Goal: Information Seeking & Learning: Learn about a topic

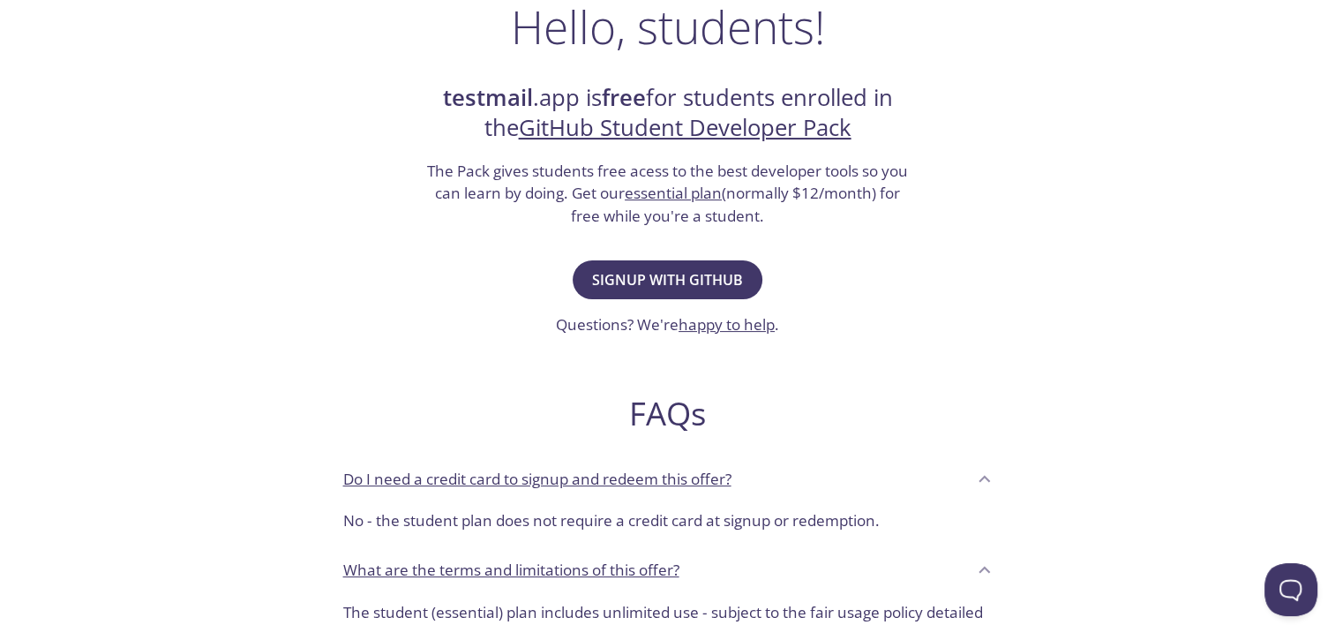
scroll to position [299, 0]
click at [982, 469] on icon at bounding box center [984, 480] width 23 height 23
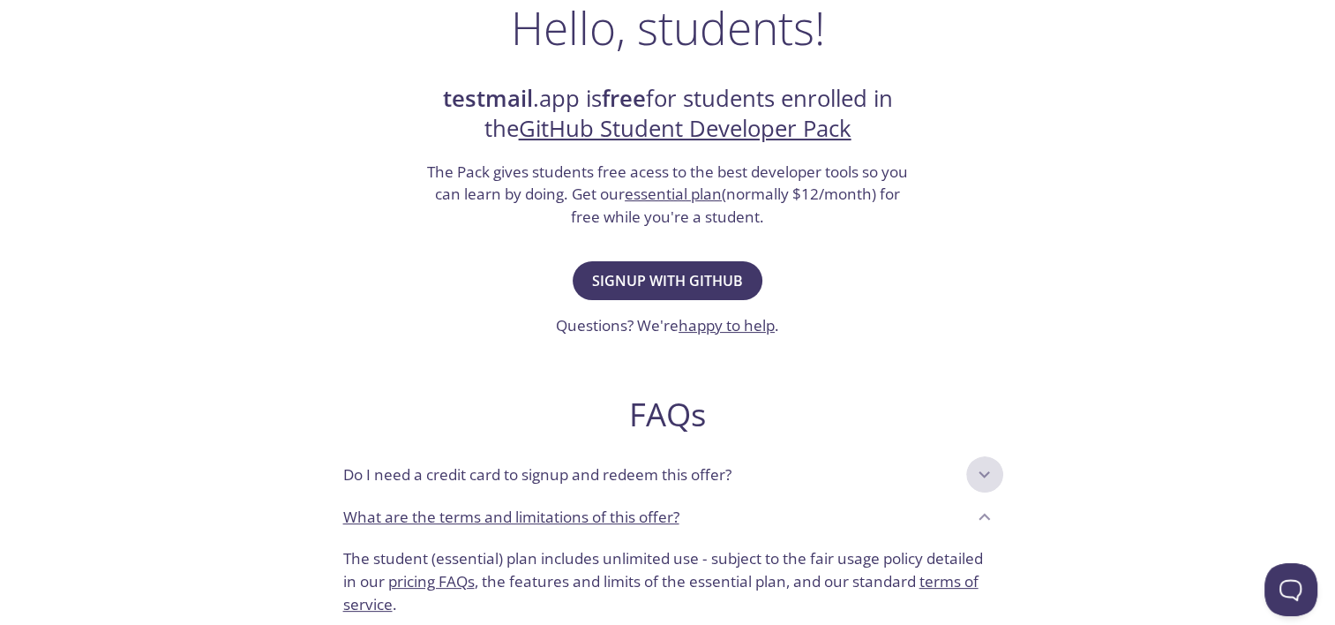
click at [982, 469] on icon at bounding box center [984, 474] width 23 height 23
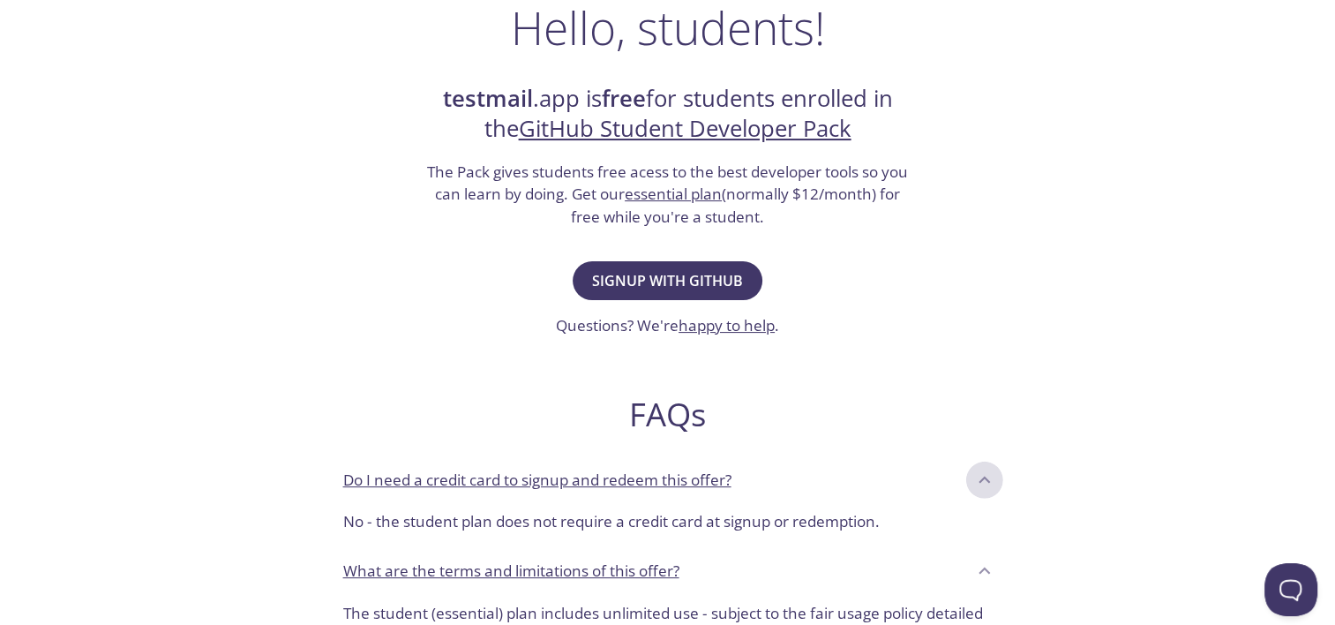
click at [985, 477] on icon at bounding box center [984, 479] width 11 height 7
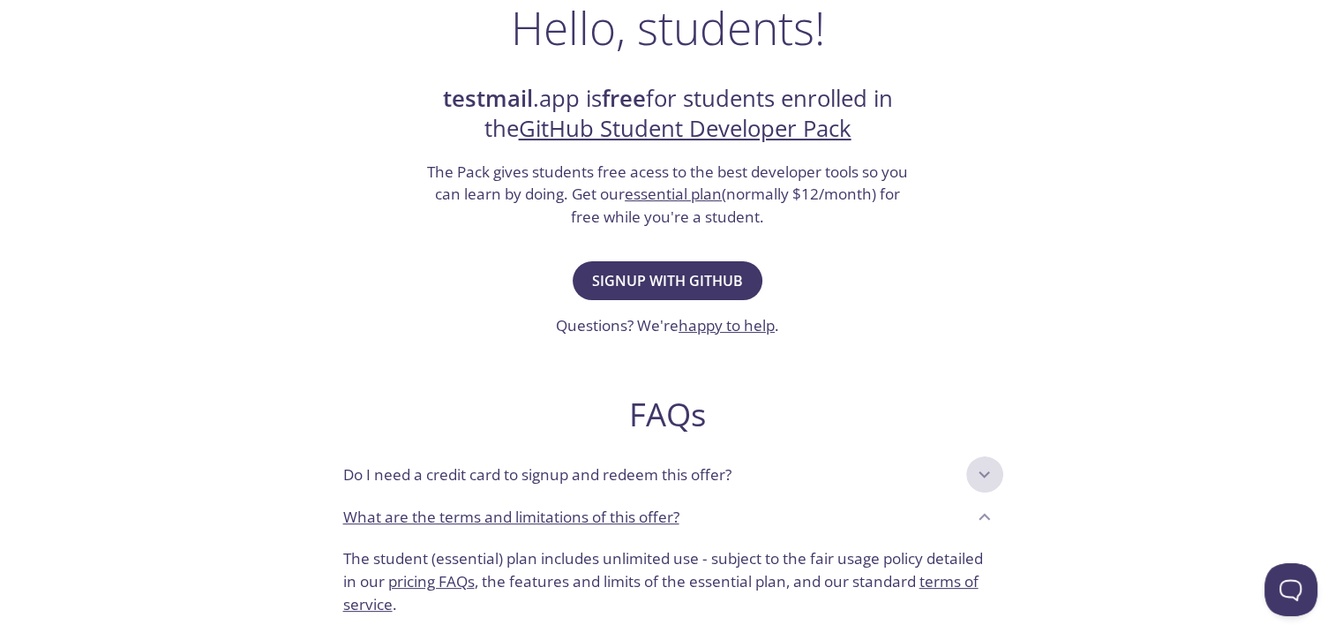
click at [985, 477] on icon at bounding box center [984, 474] width 23 height 23
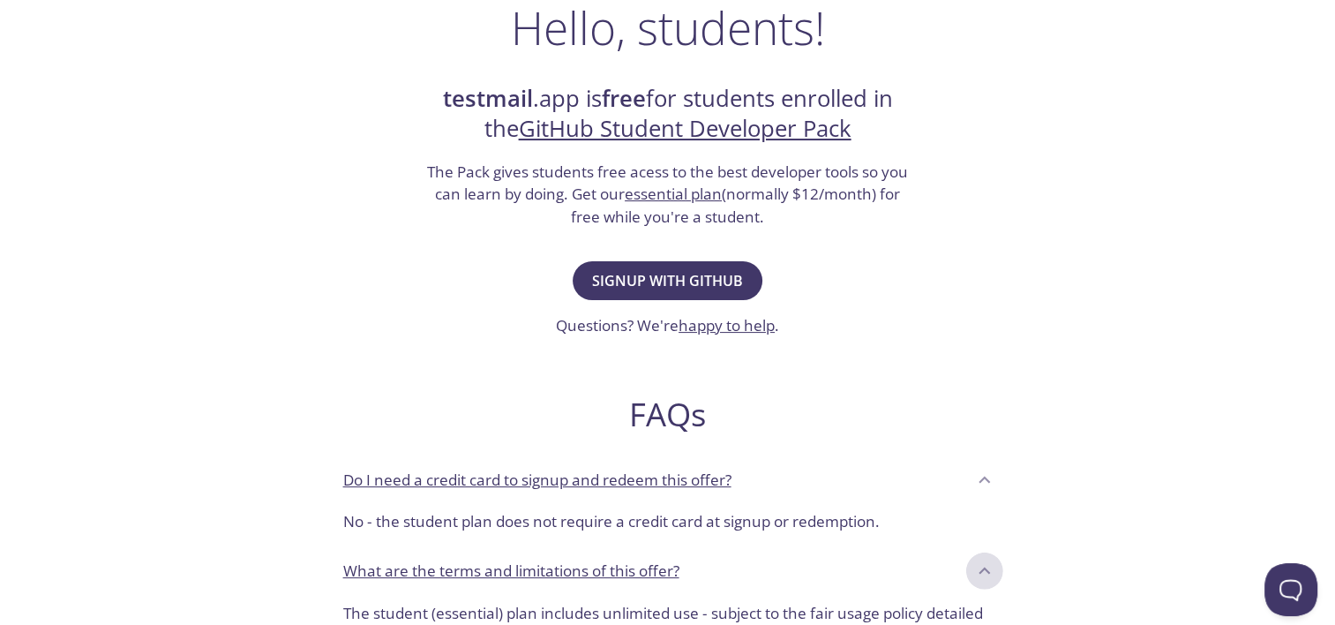
click at [983, 566] on icon at bounding box center [984, 570] width 23 height 23
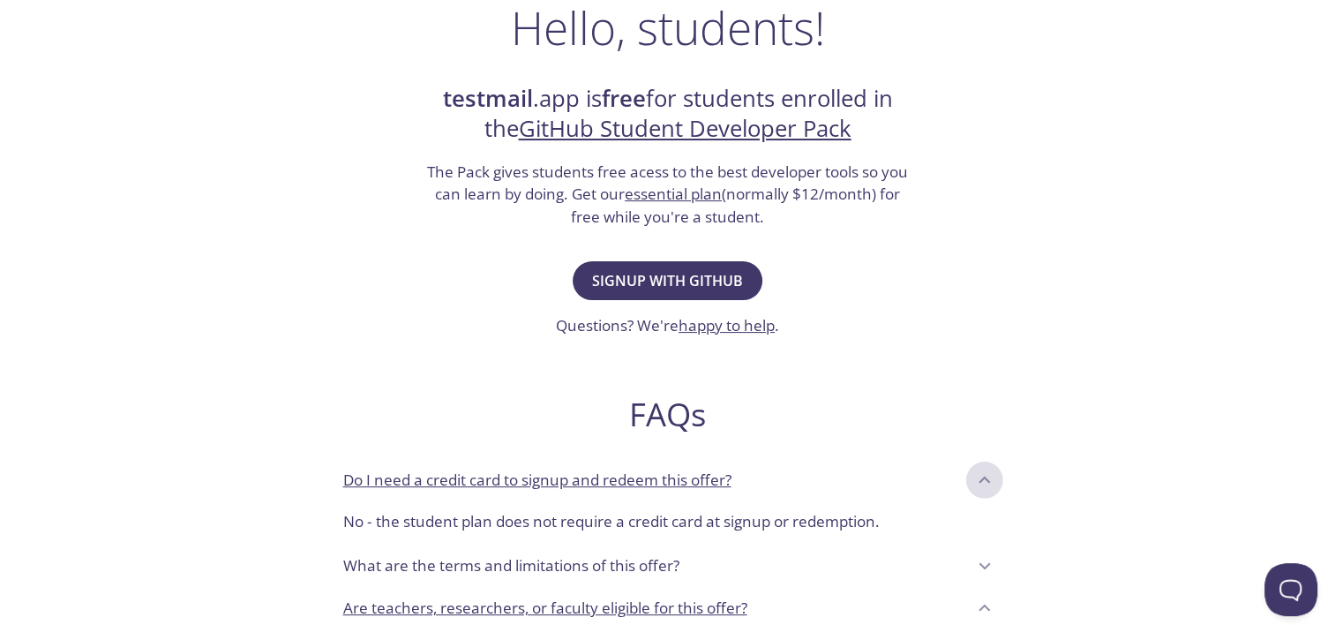
click at [982, 475] on icon at bounding box center [984, 480] width 23 height 23
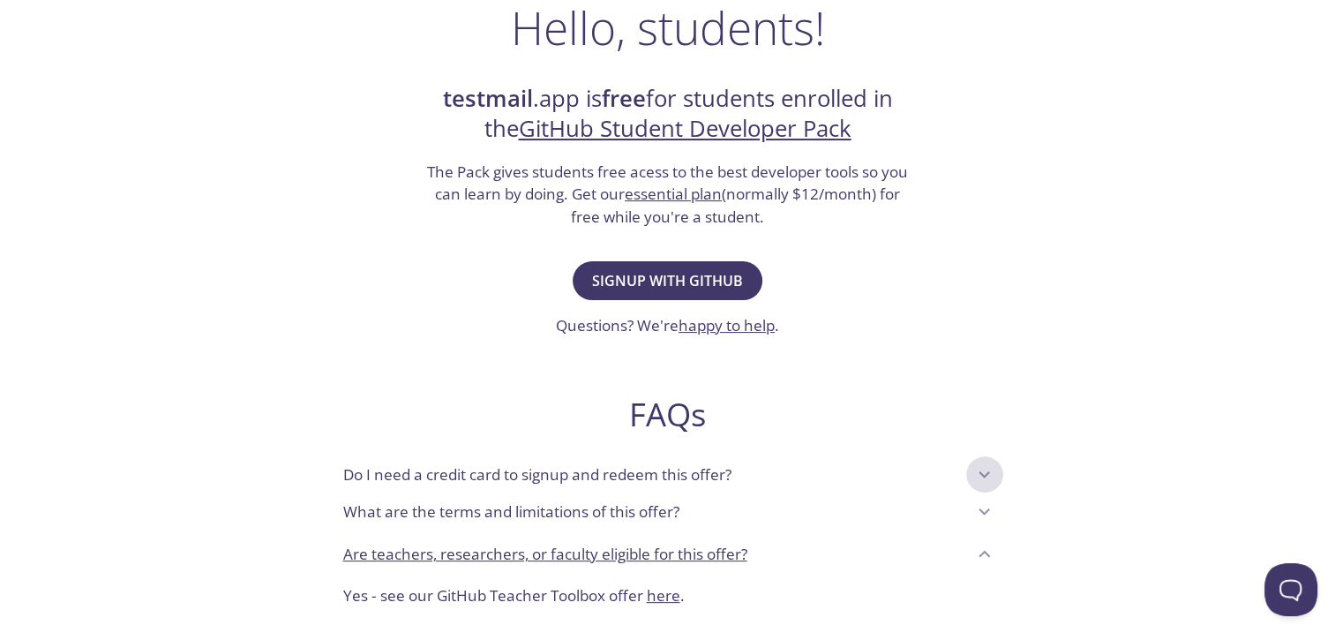
click at [982, 475] on icon at bounding box center [984, 474] width 11 height 7
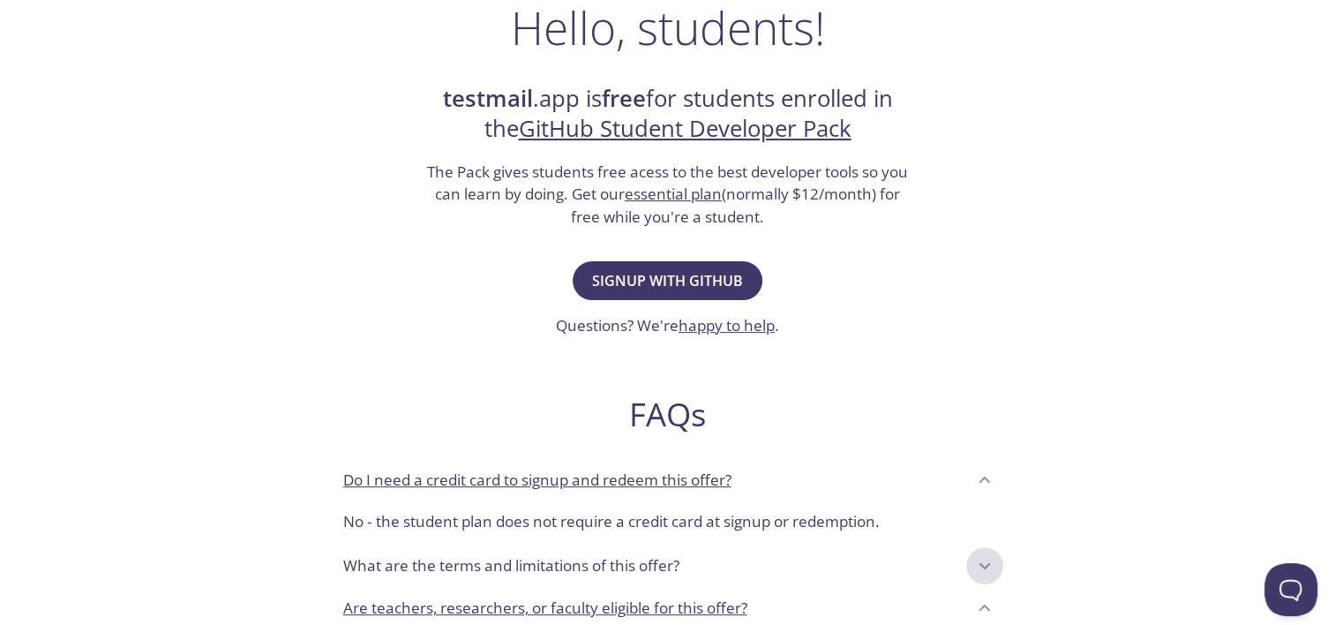
click at [985, 559] on icon at bounding box center [984, 565] width 23 height 23
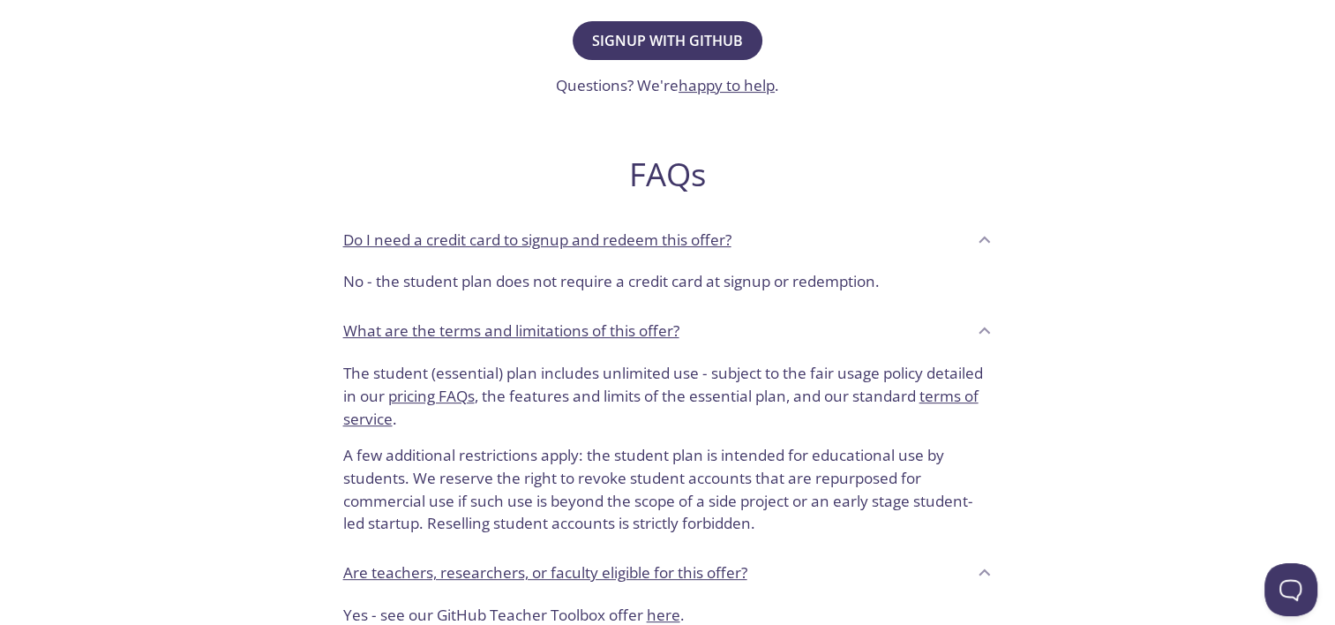
scroll to position [540, 0]
click at [981, 332] on icon at bounding box center [984, 330] width 23 height 23
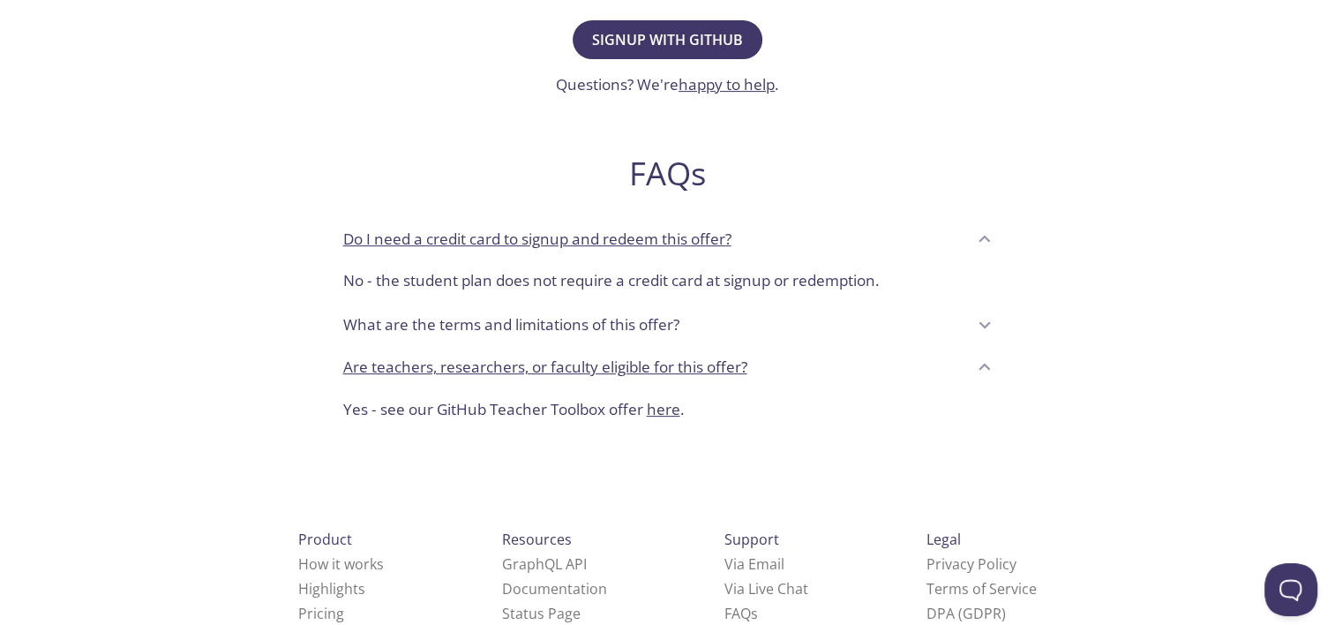
click at [978, 233] on icon at bounding box center [984, 239] width 23 height 23
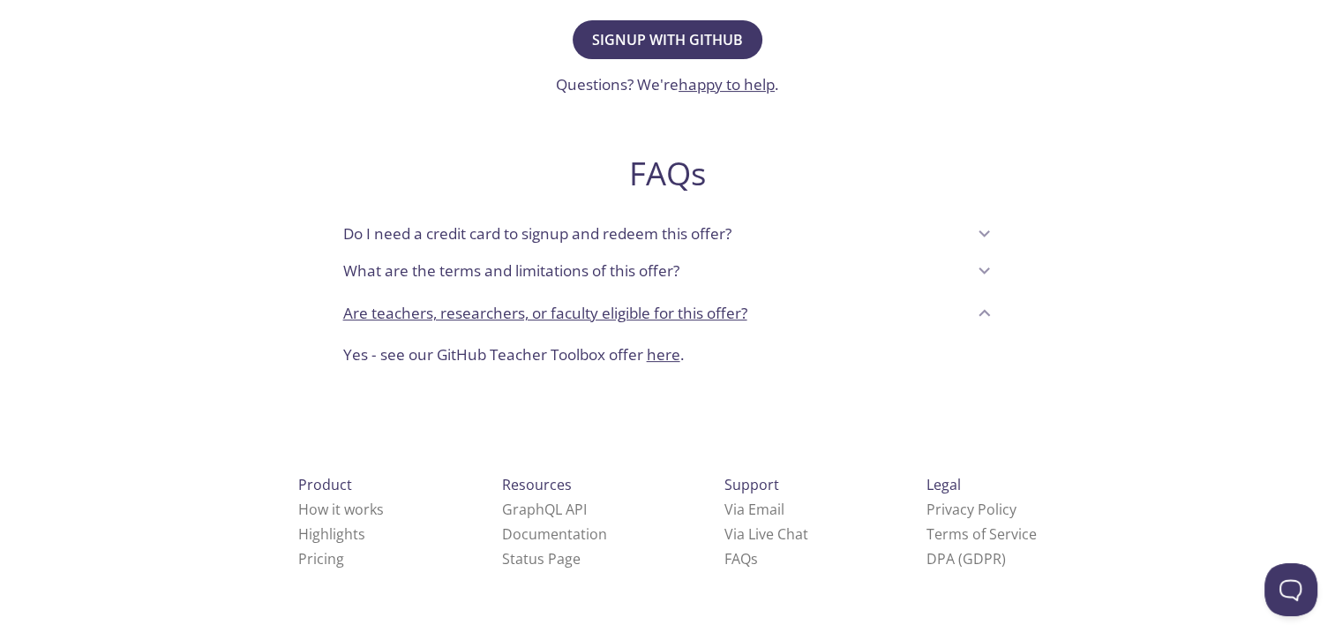
scroll to position [536, 0]
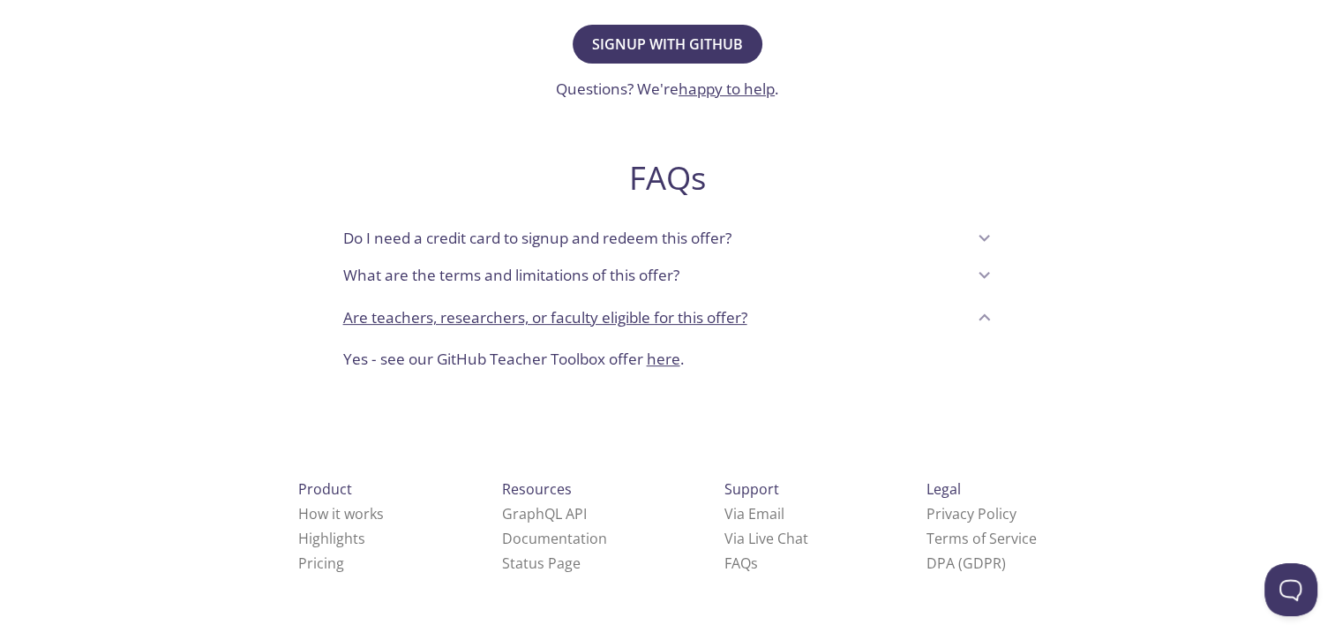
click at [982, 317] on icon at bounding box center [984, 316] width 11 height 7
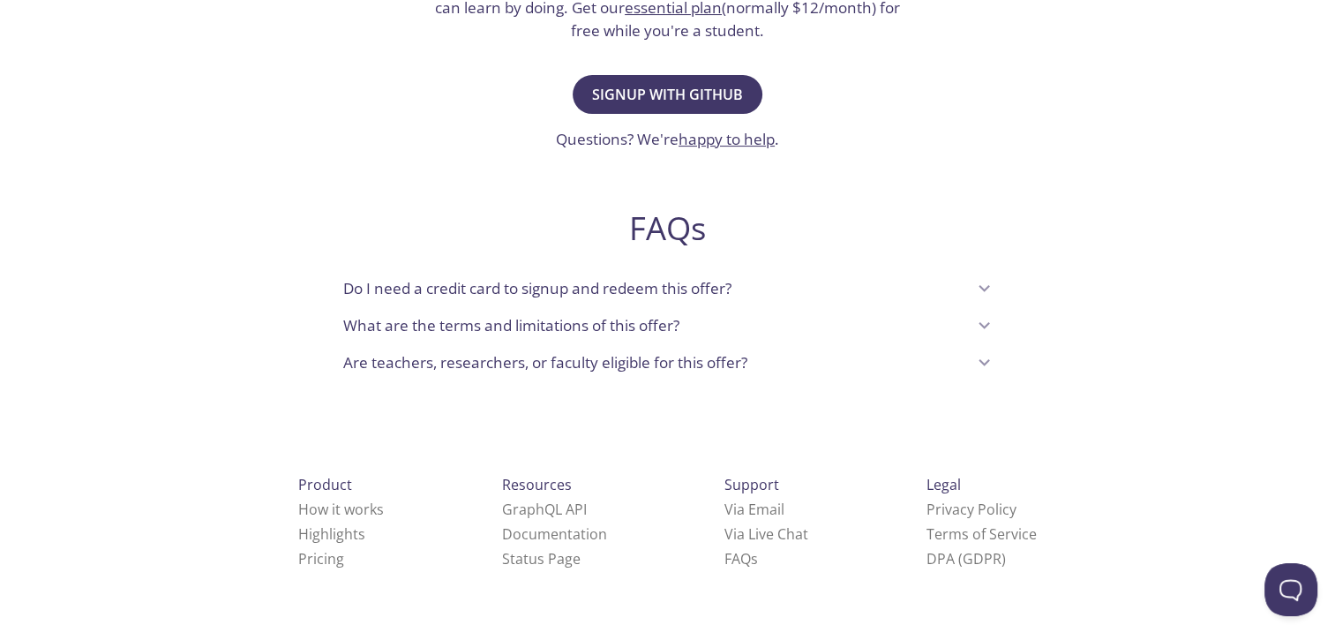
scroll to position [481, 0]
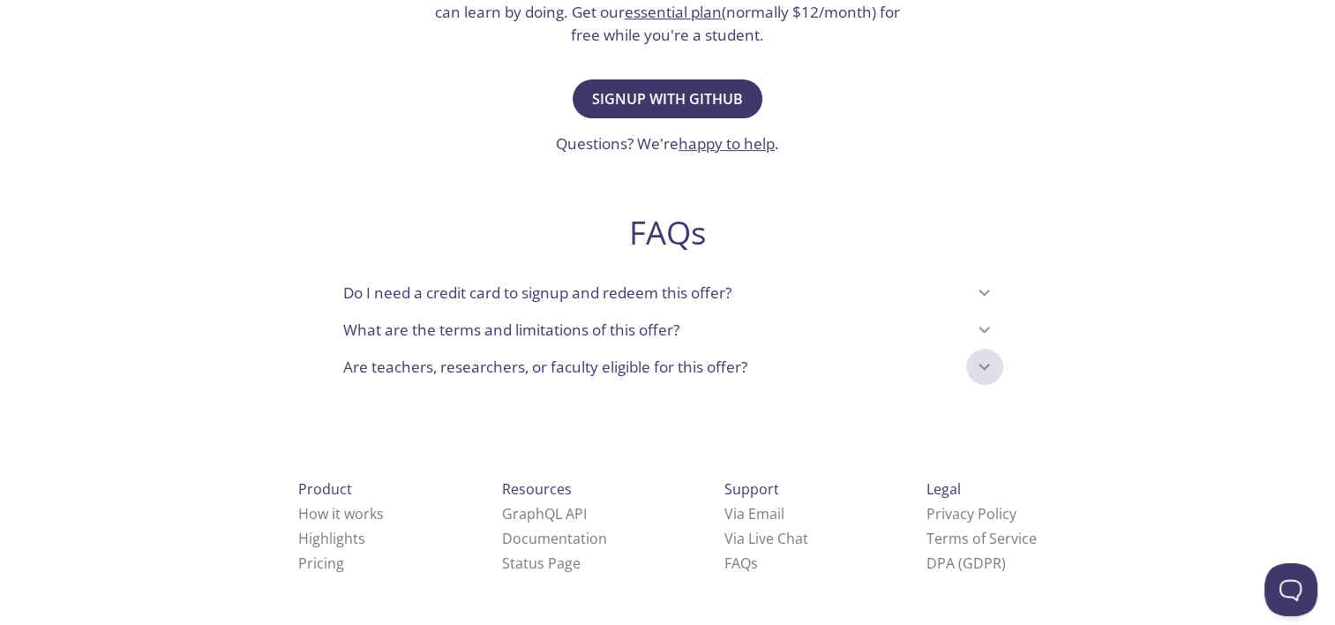
click at [984, 359] on icon at bounding box center [984, 367] width 23 height 23
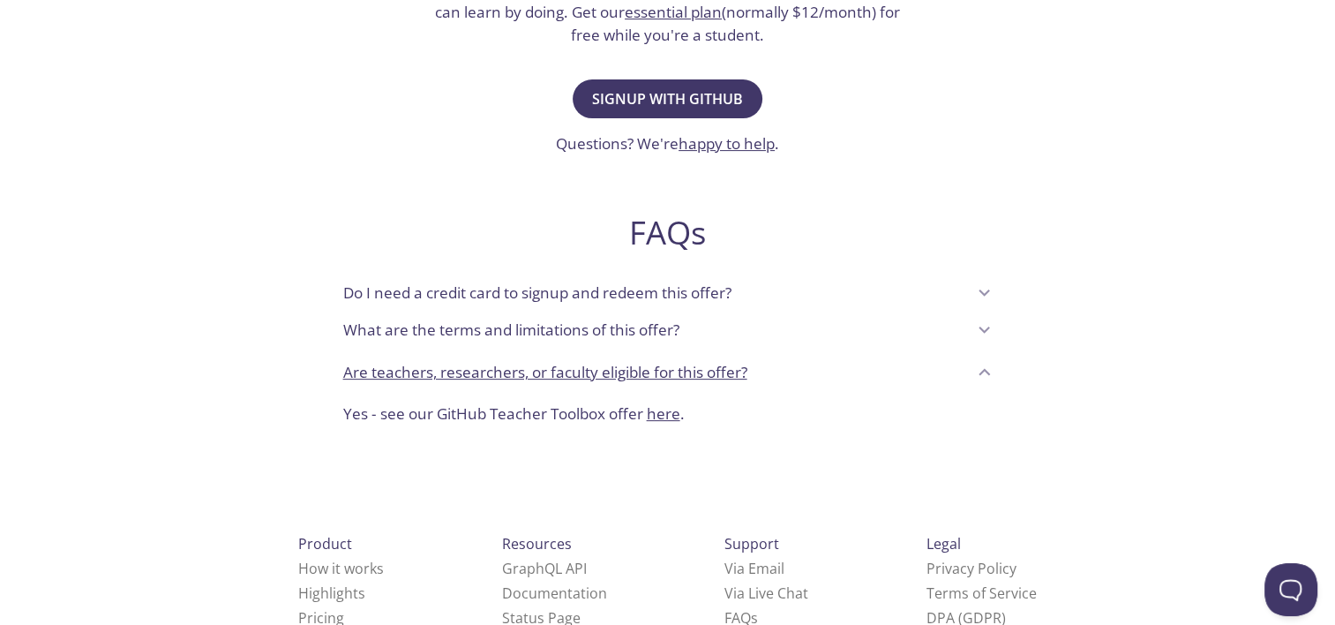
scroll to position [536, 0]
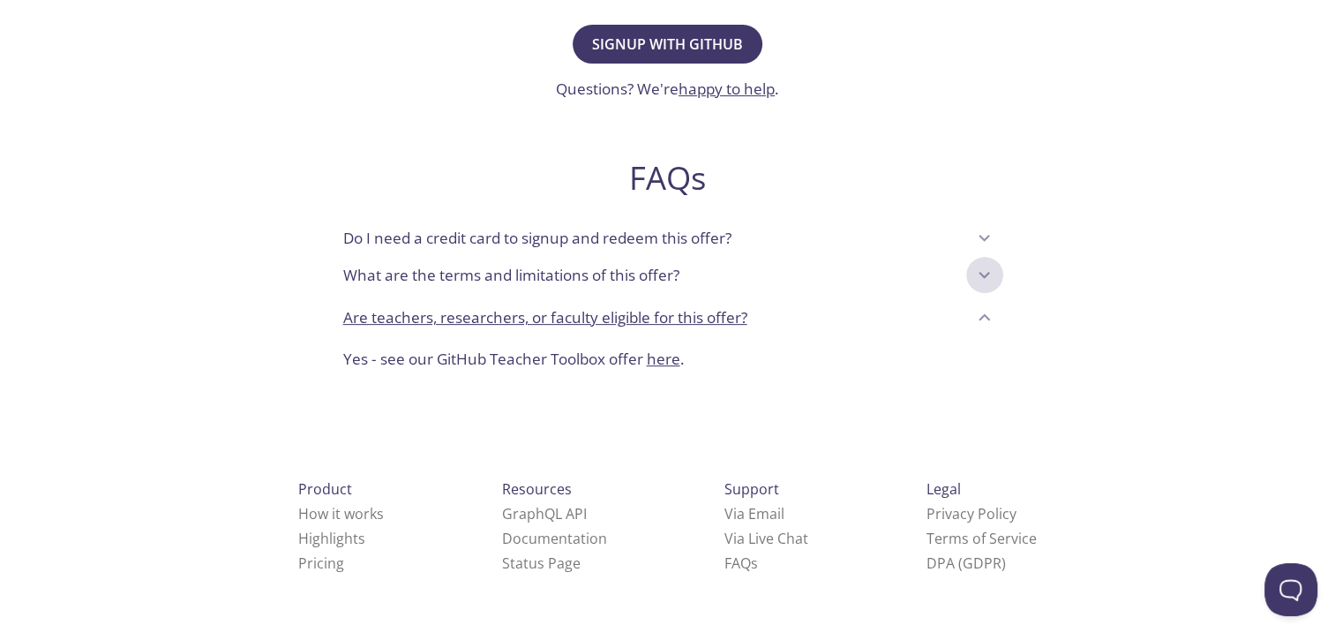
click at [984, 274] on icon at bounding box center [984, 275] width 23 height 23
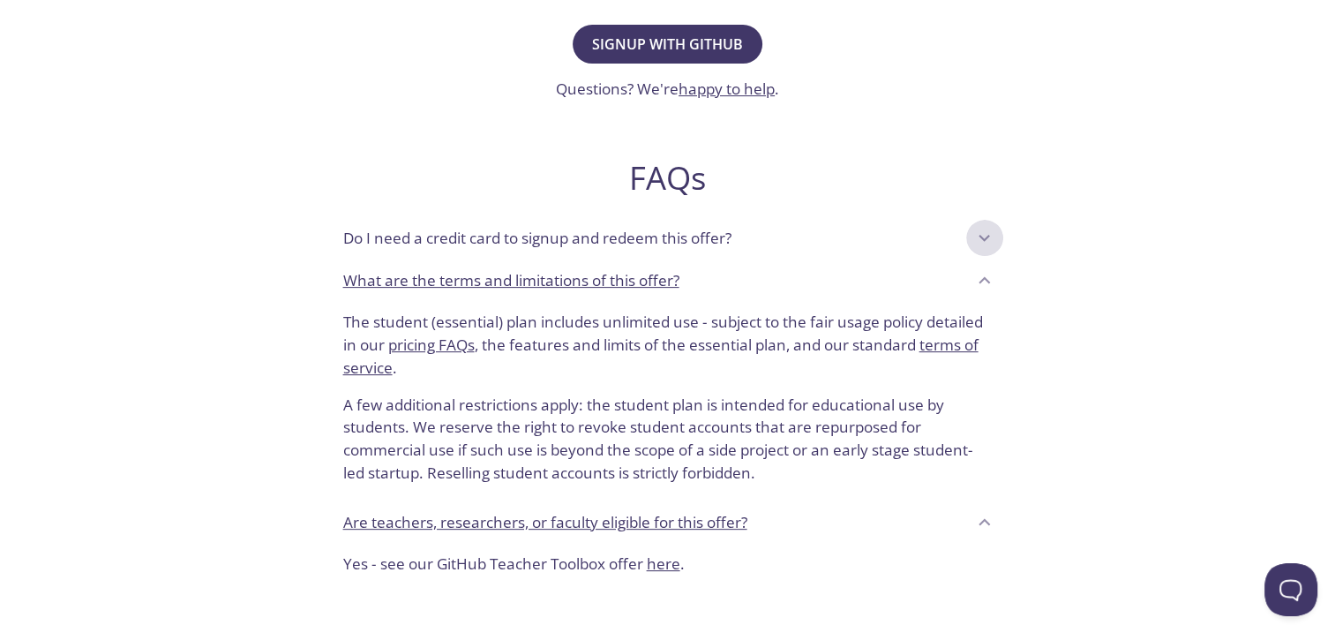
click at [980, 238] on icon at bounding box center [984, 238] width 23 height 23
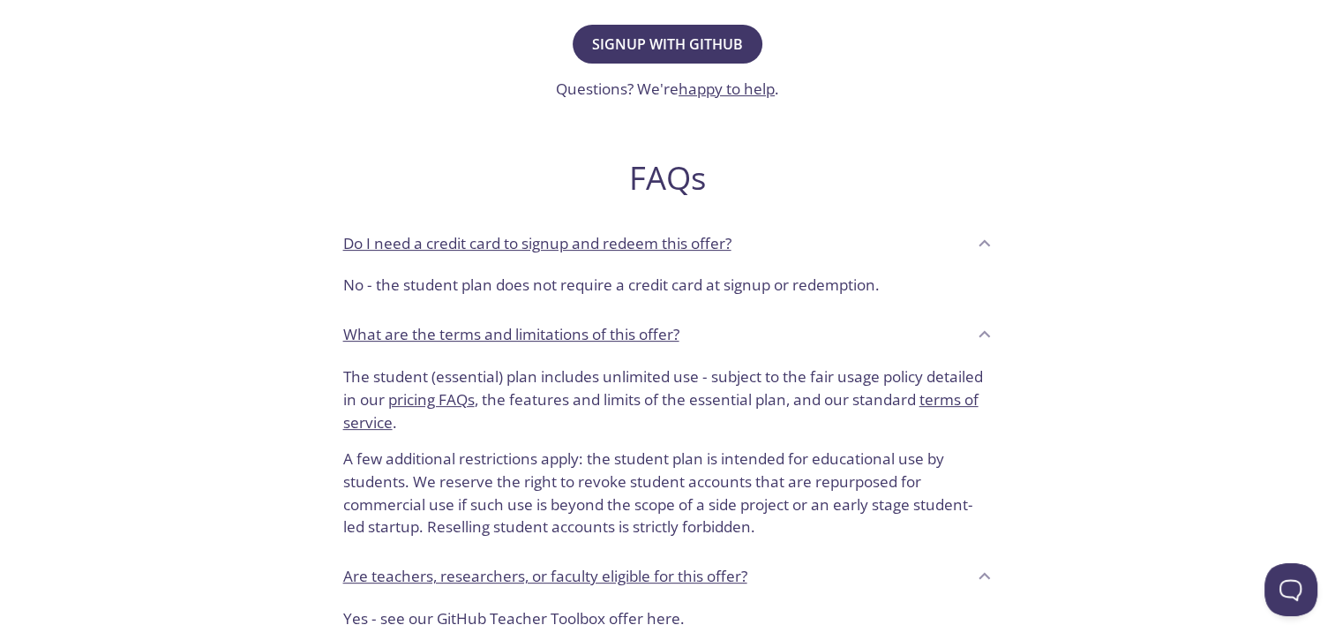
click at [985, 576] on icon at bounding box center [984, 576] width 23 height 23
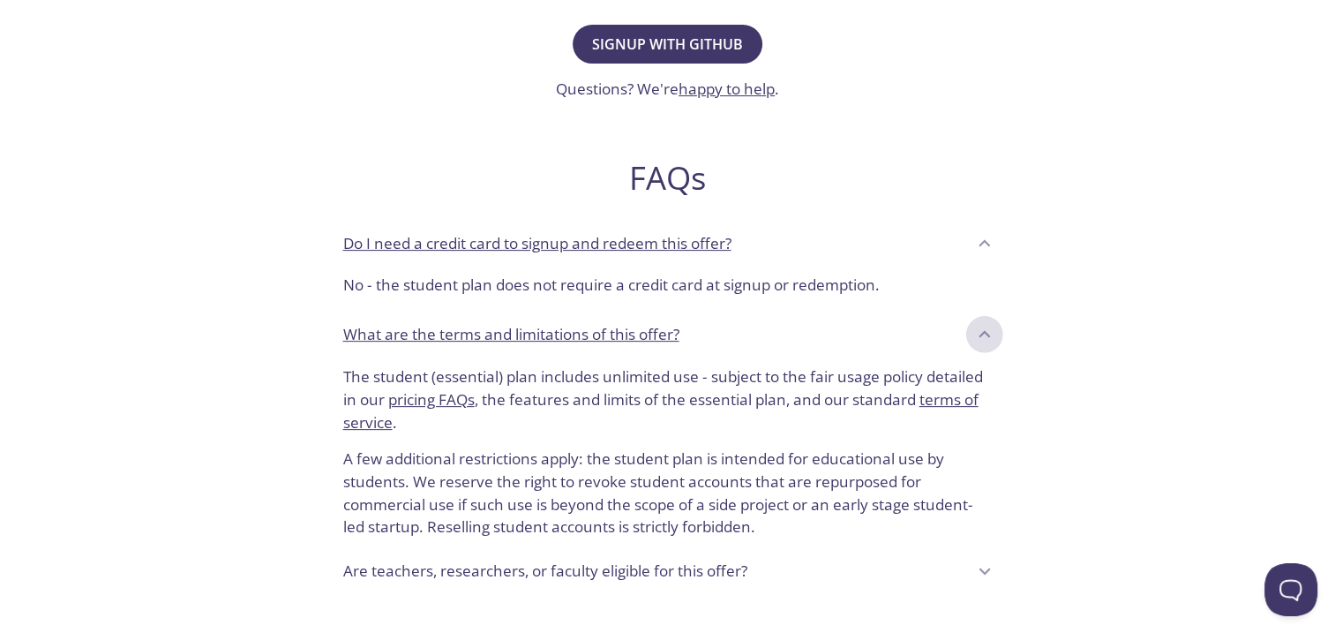
click at [984, 334] on icon at bounding box center [984, 334] width 23 height 23
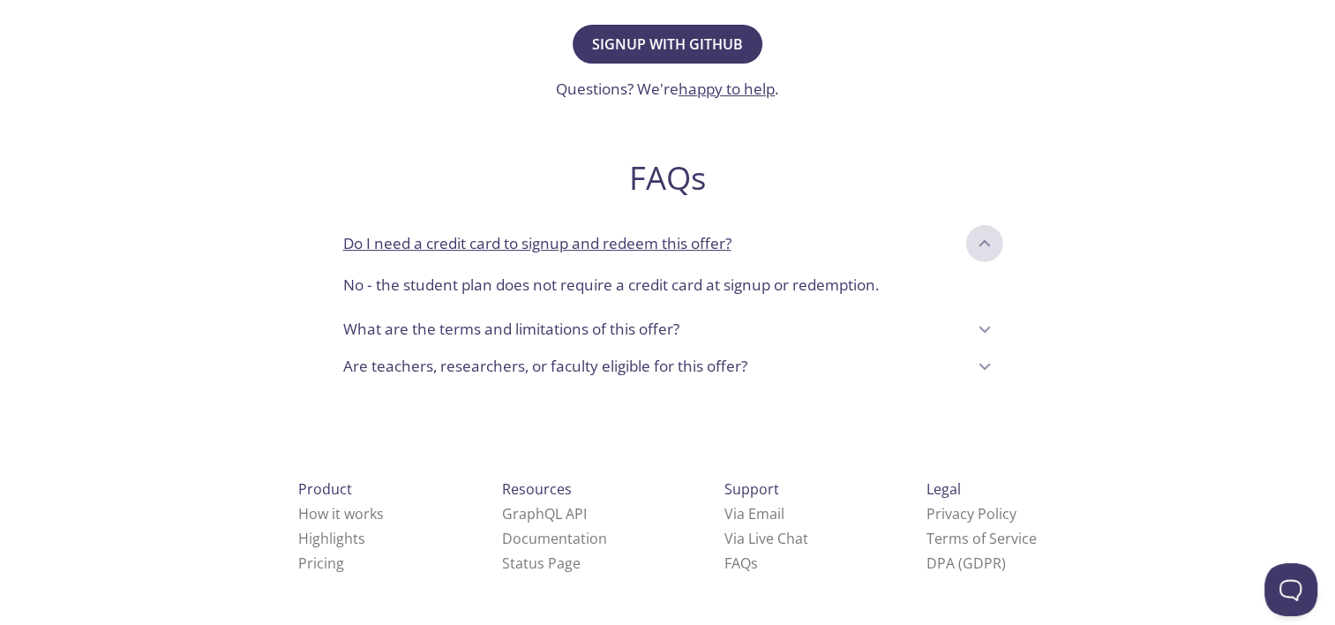
click at [986, 239] on icon at bounding box center [984, 243] width 23 height 23
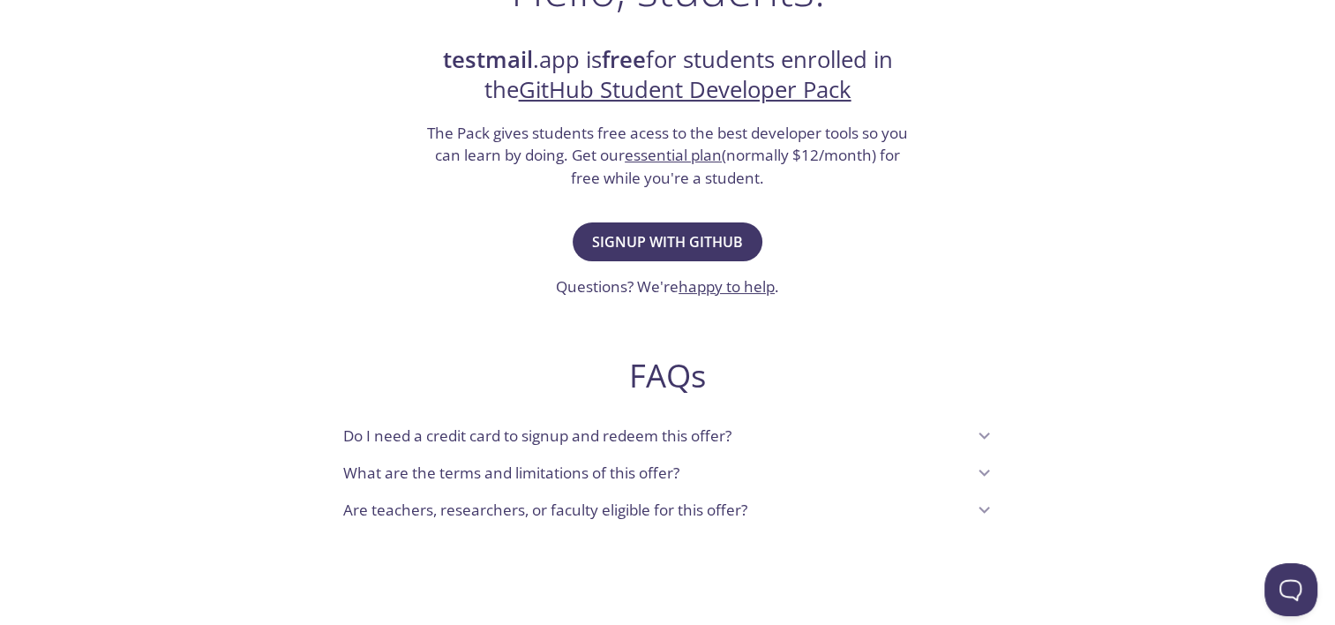
scroll to position [337, 0]
click at [920, 419] on div "Do I need a credit card to signup and redeem this offer?" at bounding box center [668, 435] width 678 height 37
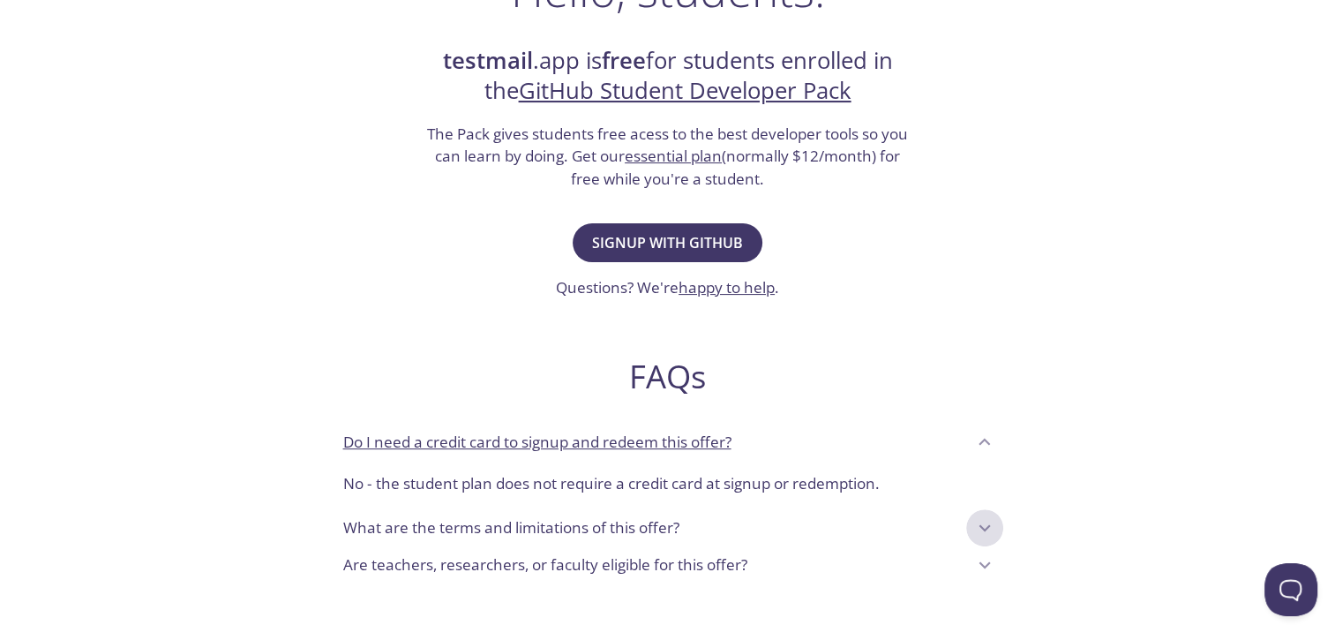
click at [990, 528] on icon at bounding box center [984, 527] width 23 height 23
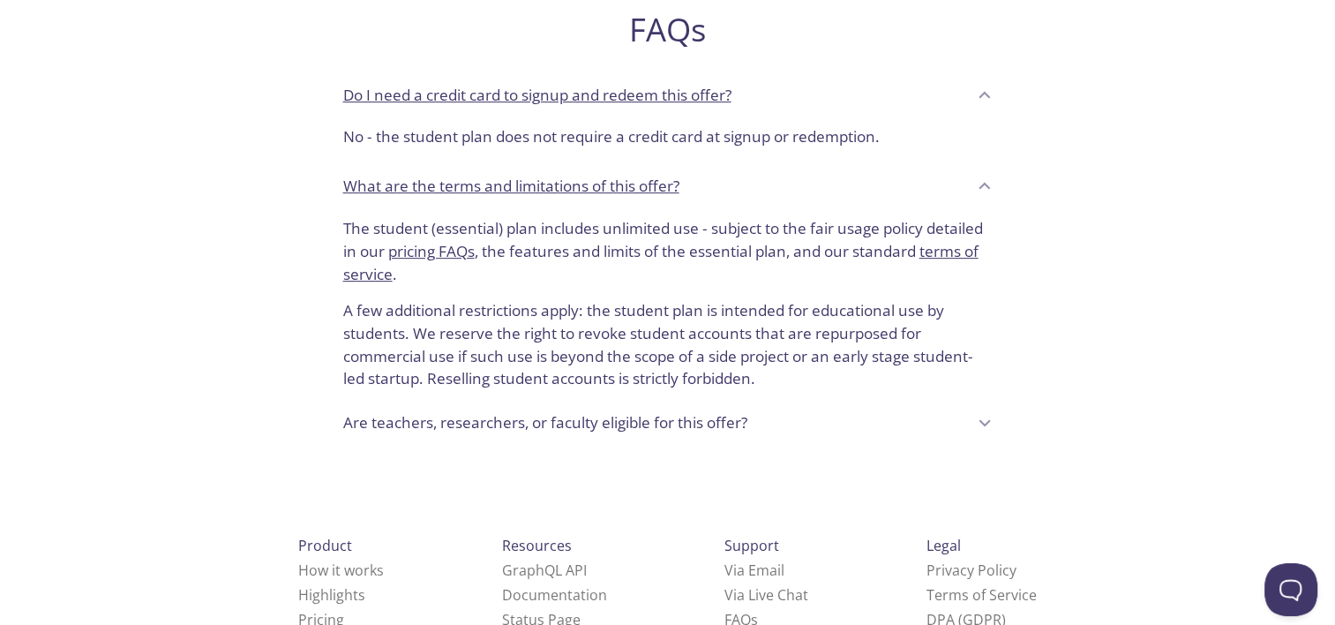
scroll to position [740, 0]
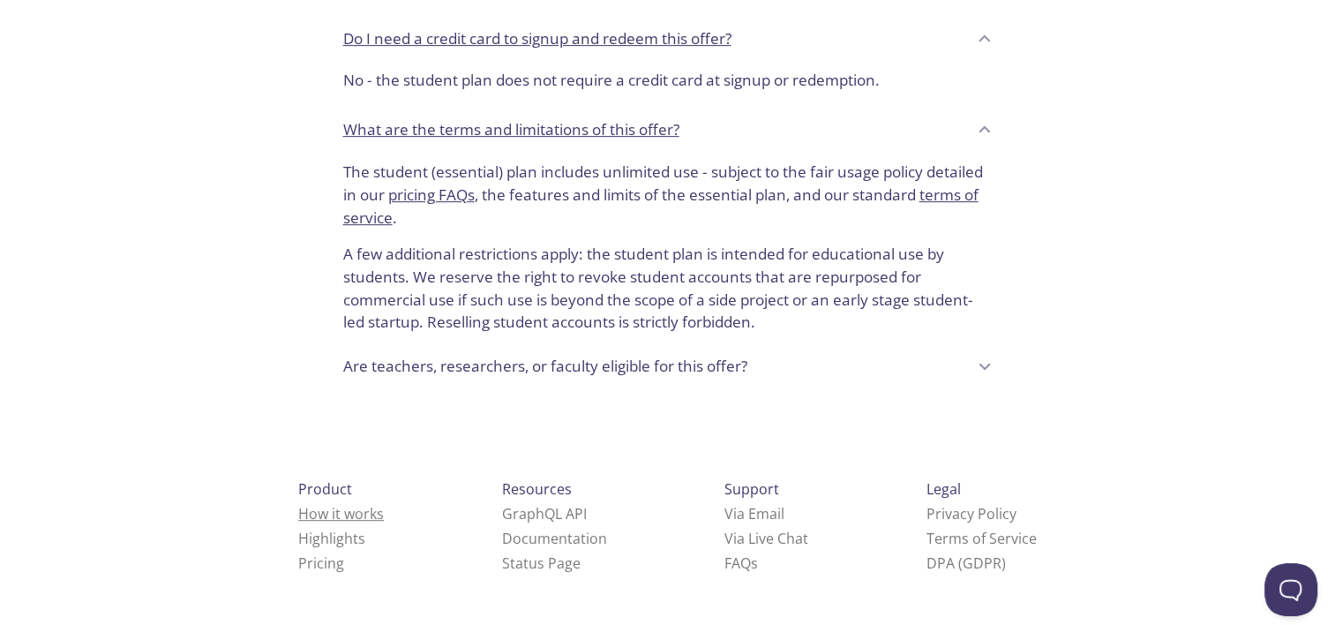
click at [315, 514] on link "How it works" at bounding box center [341, 513] width 86 height 19
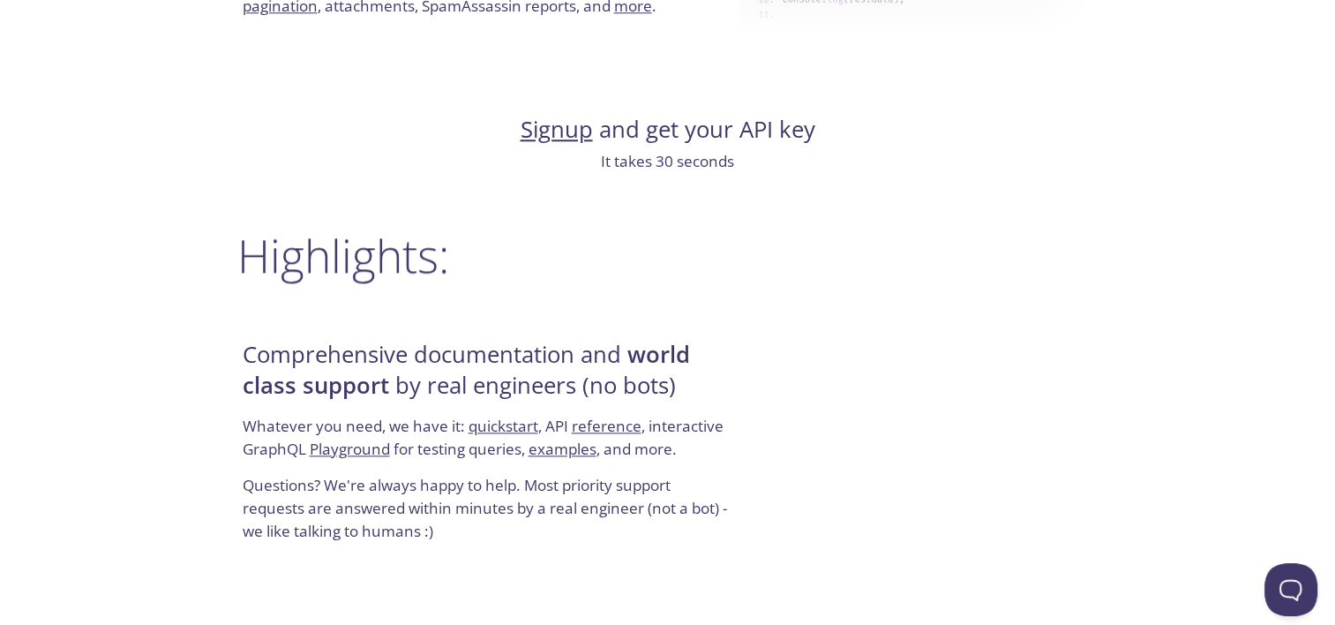
scroll to position [1938, 0]
